Goal: Information Seeking & Learning: Learn about a topic

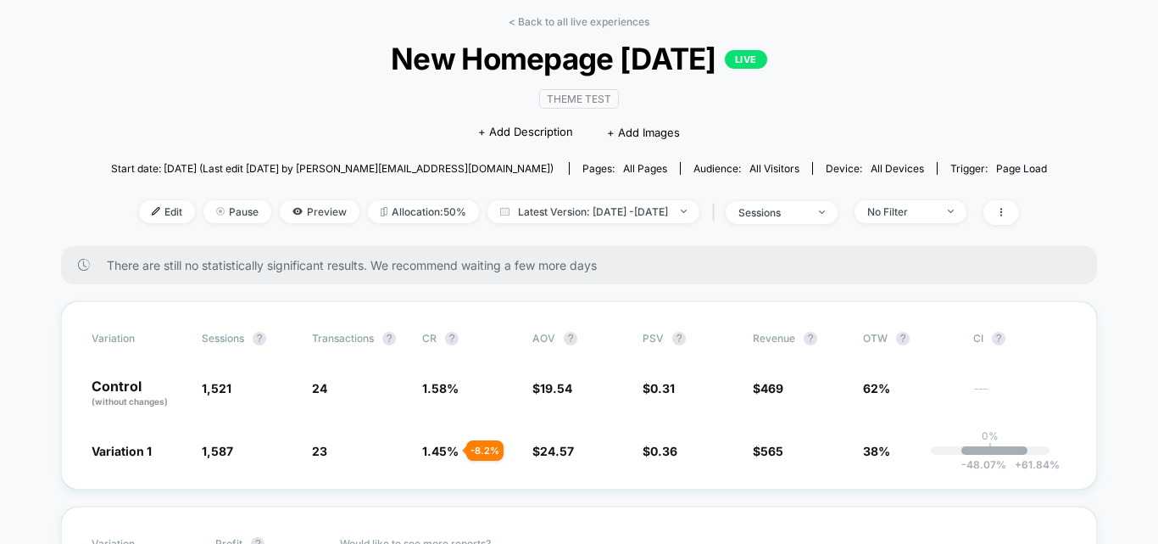
scroll to position [170, 0]
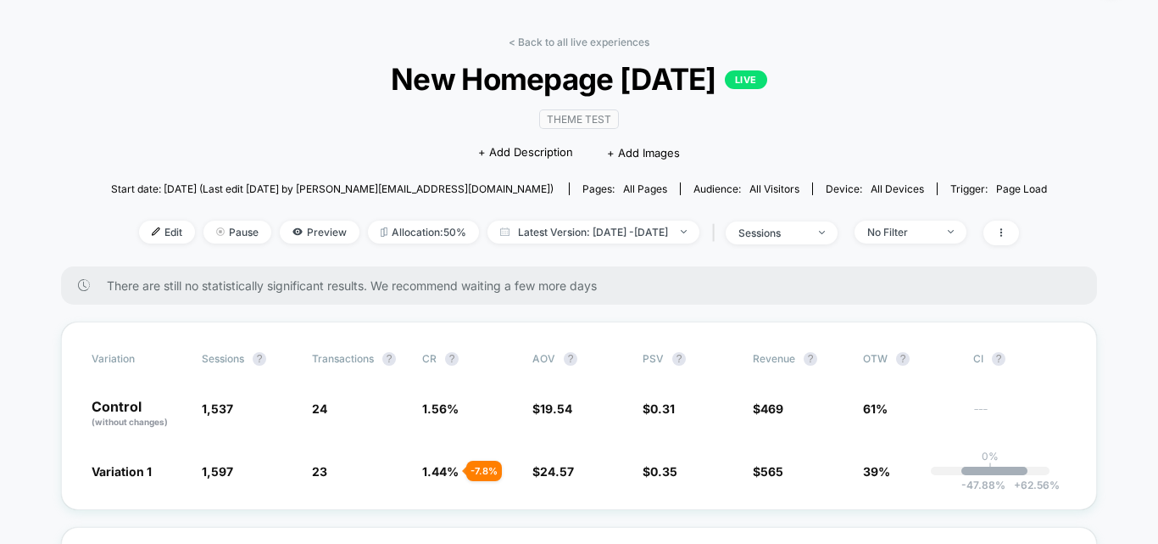
scroll to position [85, 0]
